Goal: Task Accomplishment & Management: Manage account settings

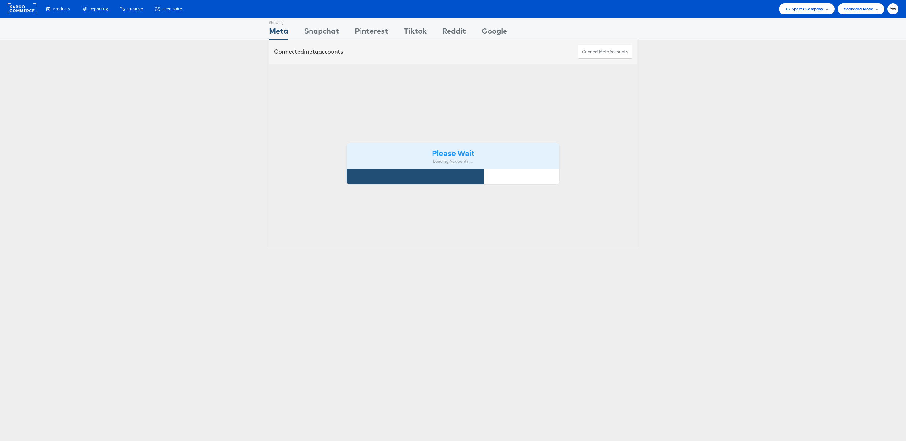
click at [373, 75] on div "Please Wait Loading Accounts ...." at bounding box center [453, 156] width 368 height 185
click at [389, 81] on div "Please Wait Loading Accounts ...." at bounding box center [453, 156] width 368 height 185
click at [383, 74] on div "Please Wait Loading Accounts ...." at bounding box center [453, 156] width 368 height 185
click at [403, 73] on div "Please Wait Loading Accounts ...." at bounding box center [453, 156] width 368 height 185
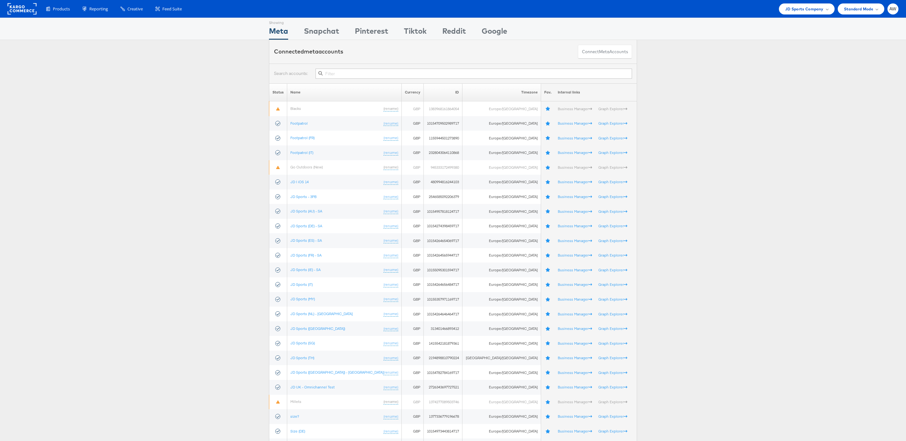
click at [403, 73] on input "text" at bounding box center [473, 74] width 316 height 10
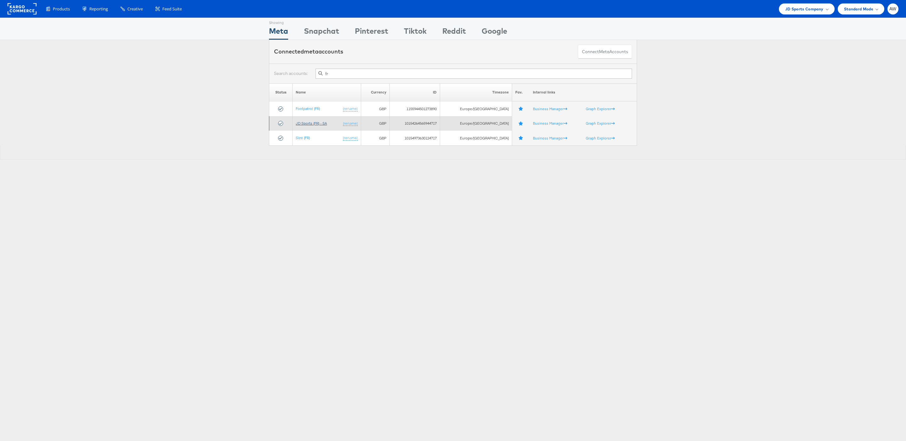
type input "fr"
click at [324, 123] on link "JD Sports (FR) - SA" at bounding box center [311, 123] width 31 height 5
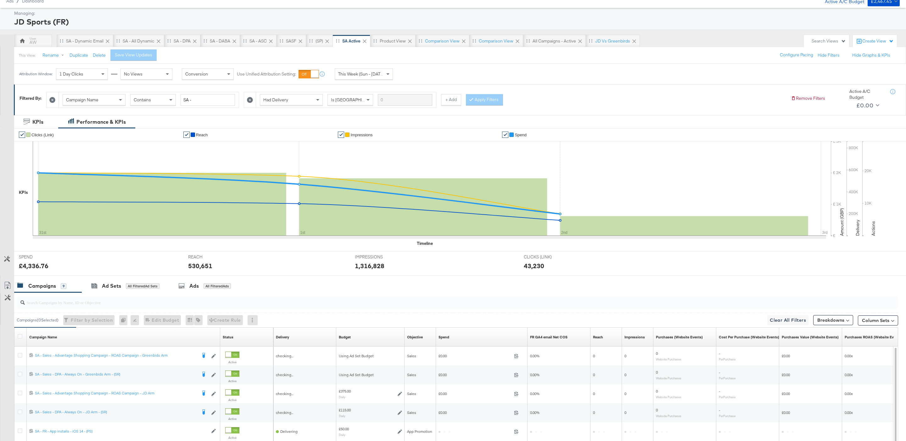
scroll to position [37, 0]
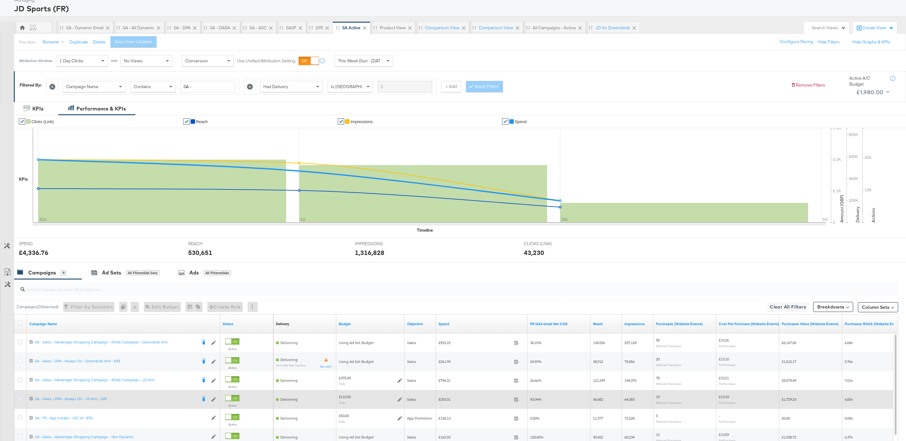
click at [20, 399] on icon at bounding box center [20, 398] width 5 height 5
click at [0, 0] on input "checkbox" at bounding box center [0, 0] width 0 height 0
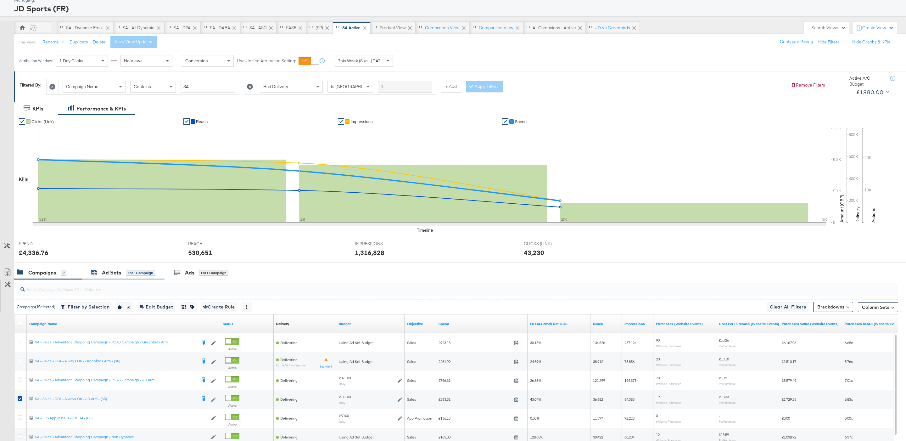
click at [135, 271] on div "for 1 Campaign" at bounding box center [140, 273] width 29 height 6
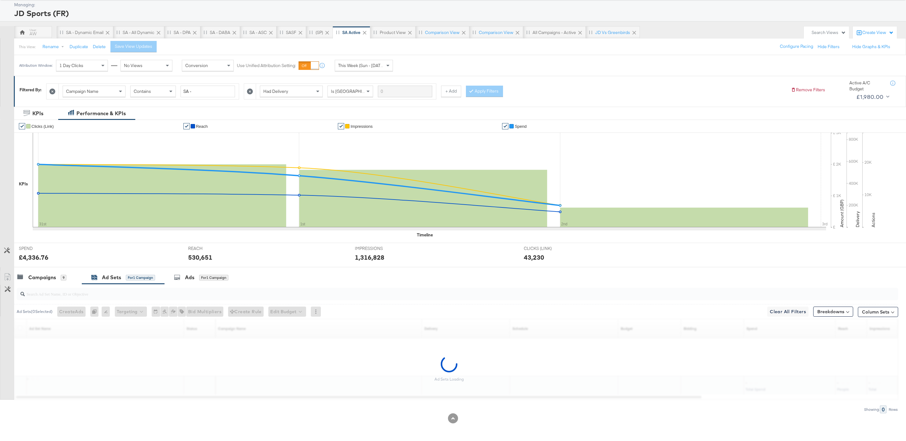
scroll to position [34, 0]
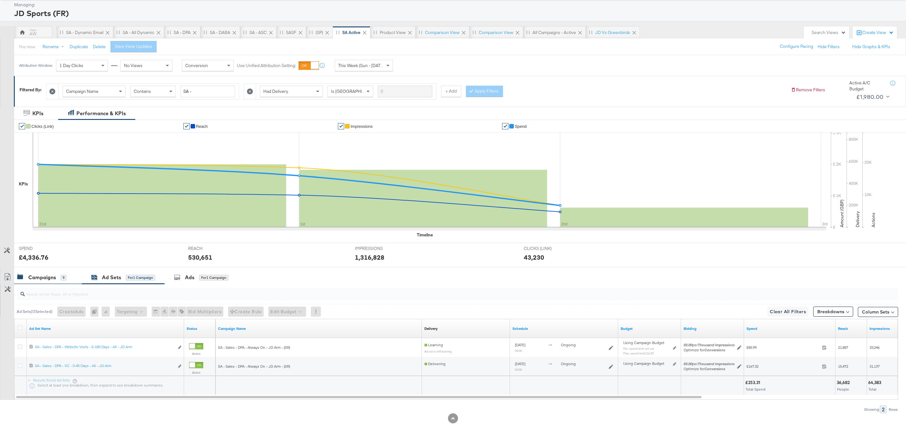
click at [65, 270] on div "Campaigns 9" at bounding box center [48, 277] width 68 height 14
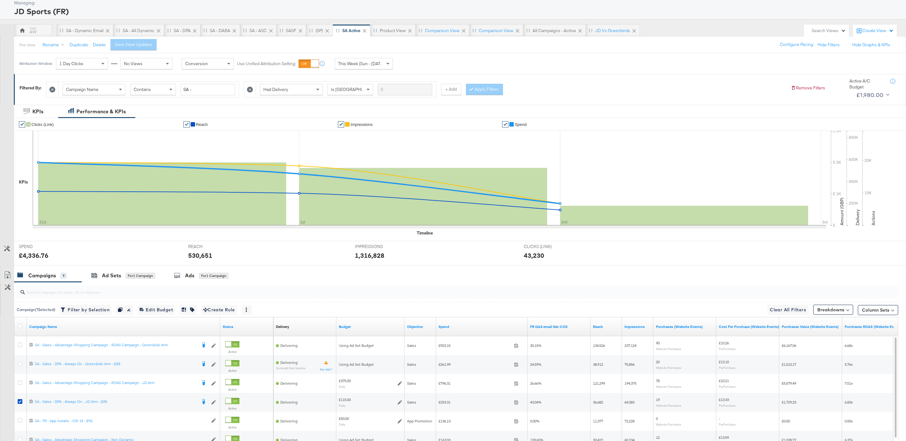
scroll to position [37, 0]
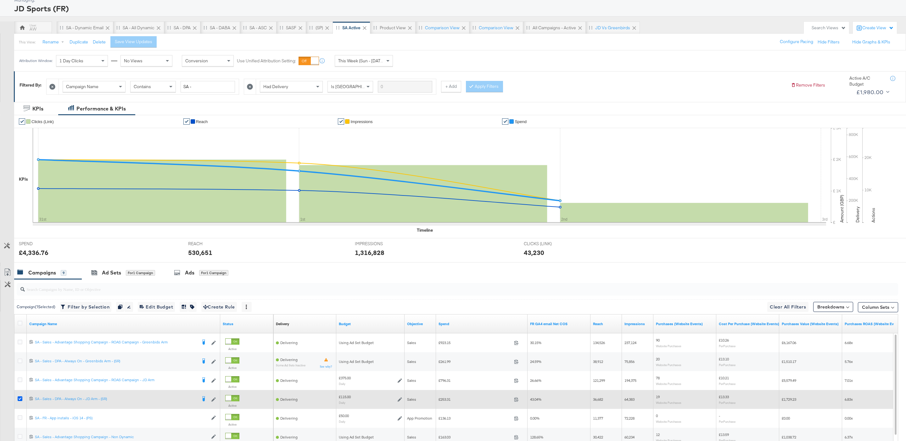
click at [20, 401] on icon at bounding box center [20, 398] width 5 height 5
click at [0, 0] on input "checkbox" at bounding box center [0, 0] width 0 height 0
